Goal: Find contact information: Find contact information

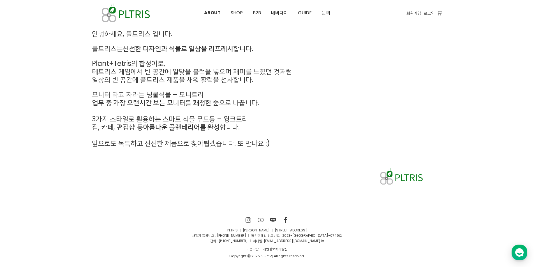
scroll to position [151, 0]
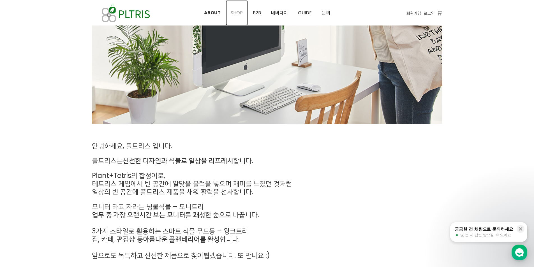
click at [238, 12] on span "SHOP" at bounding box center [237, 13] width 12 height 6
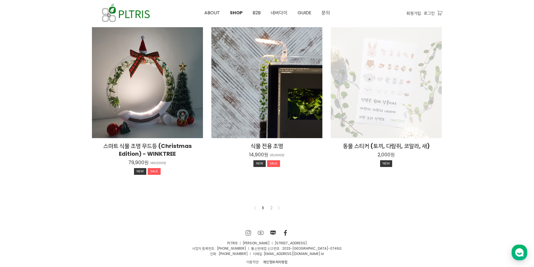
scroll to position [409, 0]
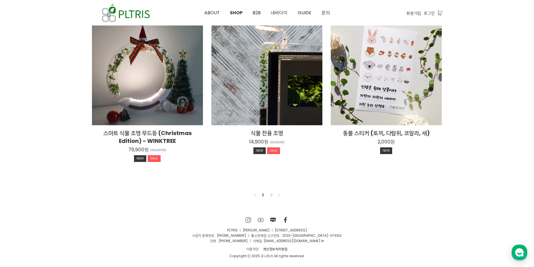
click at [399, 230] on p "PLTRIS ㅣ [PERSON_NAME] ㅣ [STREET_ADDRESS]" at bounding box center [267, 230] width 350 height 5
click at [378, 225] on div "SNS 바로가기 SNS 바로가기 SNS 바로가기 SNS 바로가기 PLTRIS ㅣ 이대헌 ㅣ [STREET_ADDRESS] 사업자 등록번호 : …" at bounding box center [267, 238] width 359 height 42
click at [389, 237] on p "사업자 등록번호 : [PHONE_NUMBER] ㅣ 통신판매업 신고번호 : 2023-[GEOGRAPHIC_DATA]-0749호" at bounding box center [267, 235] width 350 height 5
drag, startPoint x: 261, startPoint y: 256, endPoint x: 332, endPoint y: 237, distance: 73.6
click at [270, 257] on div "Copyright ⓒ 2025 모니트리 All rights reserved." at bounding box center [267, 255] width 350 height 5
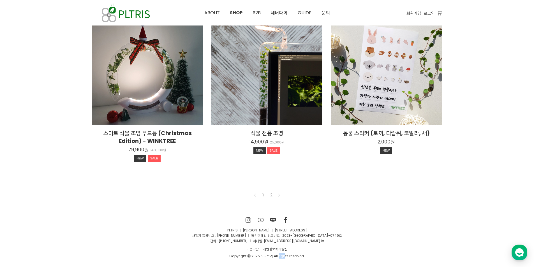
copy div "모니트리"
drag, startPoint x: 233, startPoint y: 235, endPoint x: 254, endPoint y: 235, distance: 21.0
click at [254, 235] on p "사업자 등록번호 : [PHONE_NUMBER] ㅣ 통신판매업 신고번호 : 2023-[GEOGRAPHIC_DATA]-0749호" at bounding box center [267, 235] width 350 height 5
copy p "[PHONE_NUMBER]"
drag, startPoint x: 255, startPoint y: 242, endPoint x: 232, endPoint y: 242, distance: 23.0
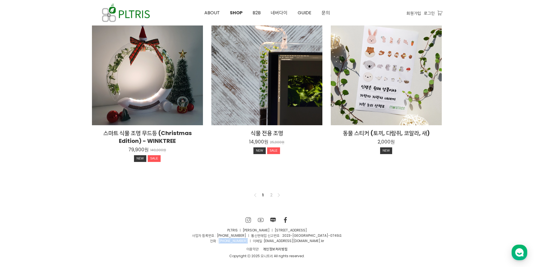
click at [232, 242] on p "전화 : [PHONE_NUMBER] ㅣ 이메일 : [EMAIL_ADDRESS][DOMAIN_NAME] .kr" at bounding box center [267, 240] width 350 height 5
copy p "[PHONE_NUMBER]"
drag, startPoint x: 63, startPoint y: 13, endPoint x: 97, endPoint y: 0, distance: 36.3
click at [64, 13] on div at bounding box center [267, 13] width 534 height 26
